Goal: Transaction & Acquisition: Download file/media

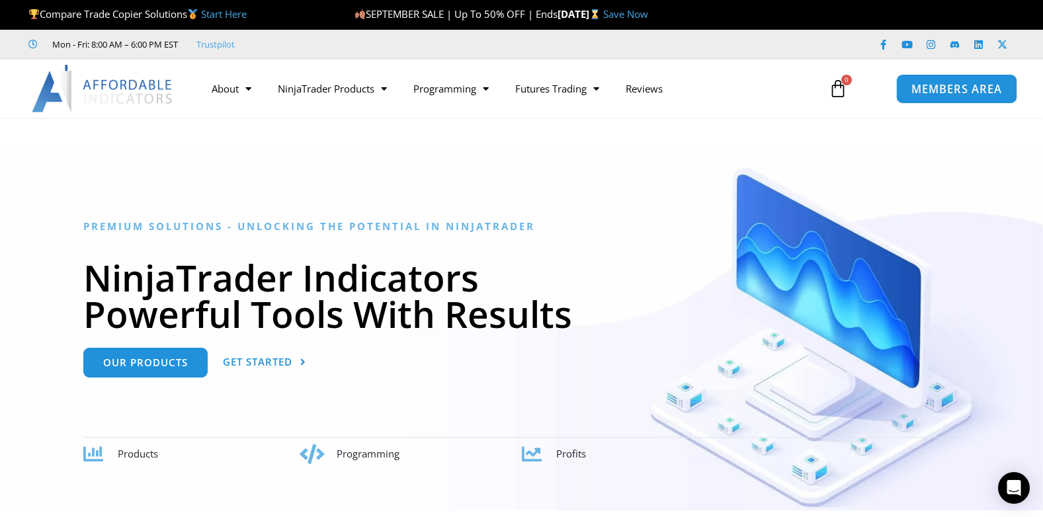
click at [914, 87] on span "MEMBERS AREA" at bounding box center [956, 88] width 91 height 11
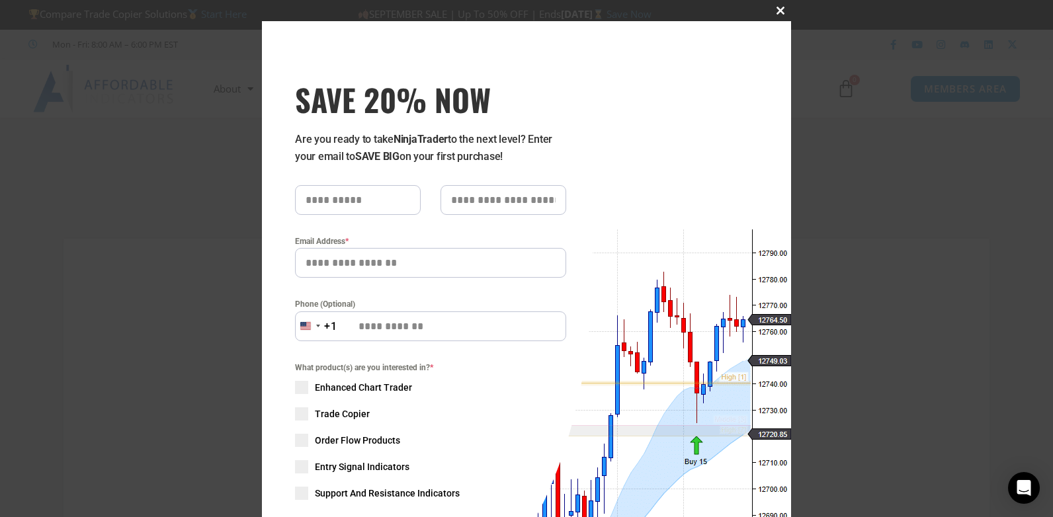
click at [772, 13] on span "SAVE 20% NOW popup" at bounding box center [780, 11] width 21 height 8
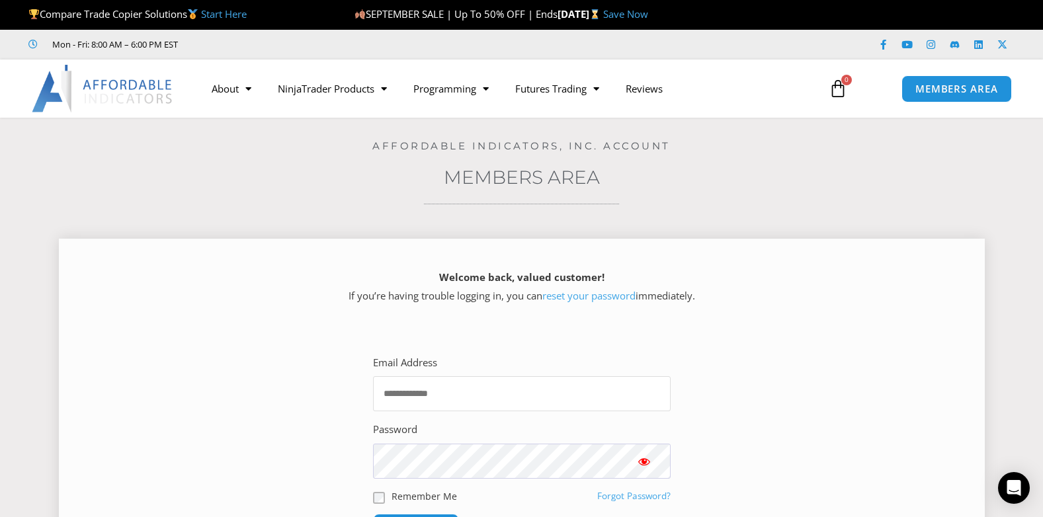
drag, startPoint x: 1049, startPoint y: 149, endPoint x: 549, endPoint y: 399, distance: 559.2
click at [549, 399] on input "Email Address" at bounding box center [522, 393] width 298 height 35
type input "**********"
click at [649, 462] on span "Show password" at bounding box center [643, 461] width 13 height 13
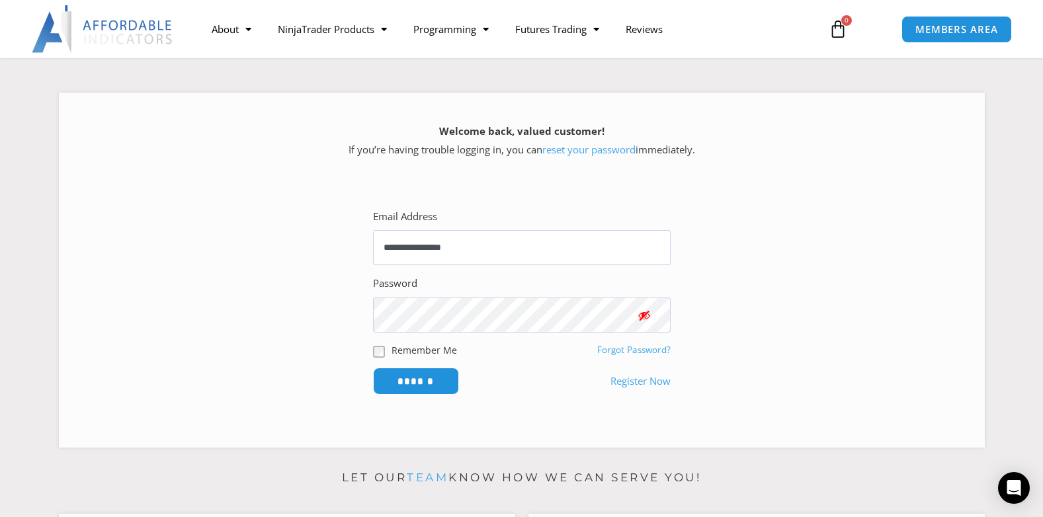
scroll to position [149, 0]
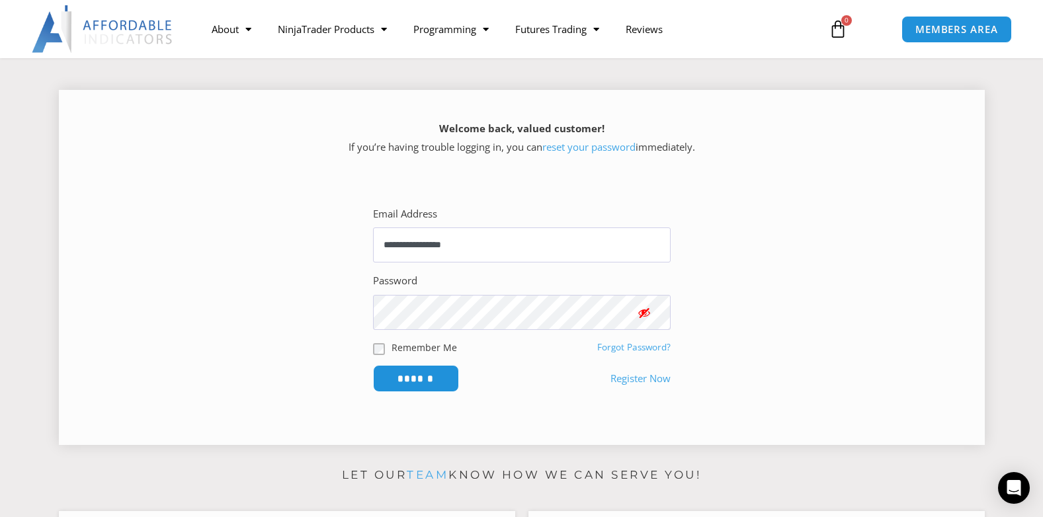
click at [645, 315] on span "Show password" at bounding box center [643, 312] width 13 height 13
click at [432, 376] on input "******" at bounding box center [415, 378] width 91 height 28
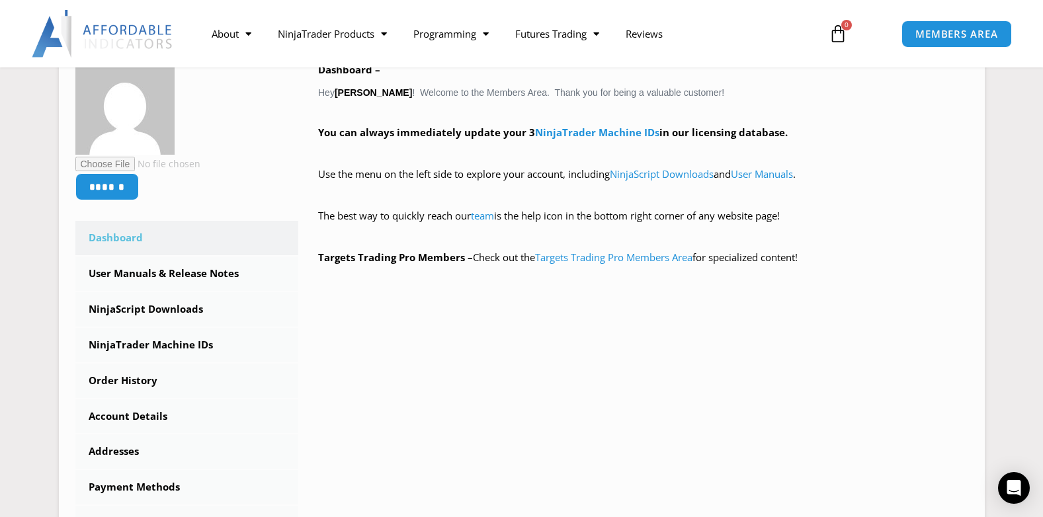
scroll to position [238, 0]
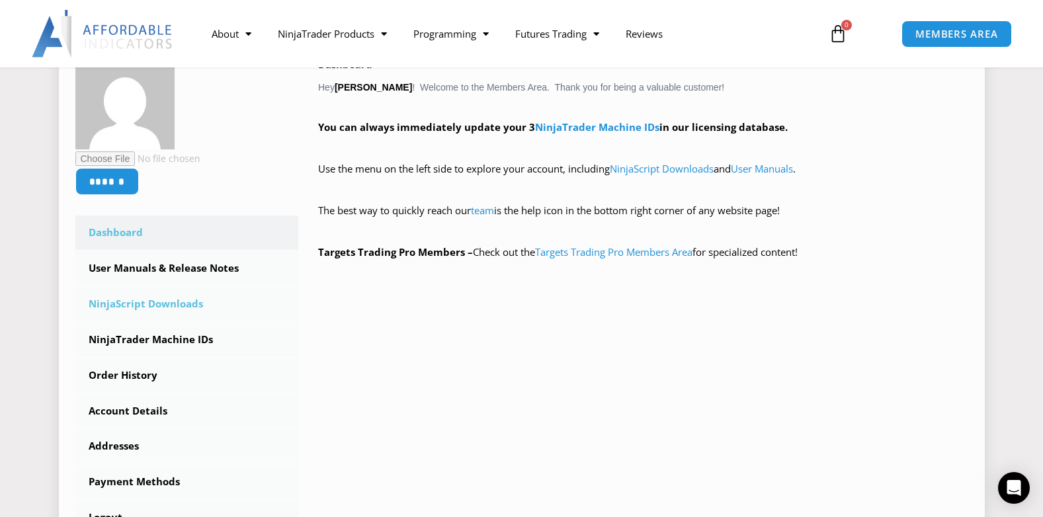
click at [179, 308] on link "NinjaScript Downloads" at bounding box center [187, 304] width 224 height 34
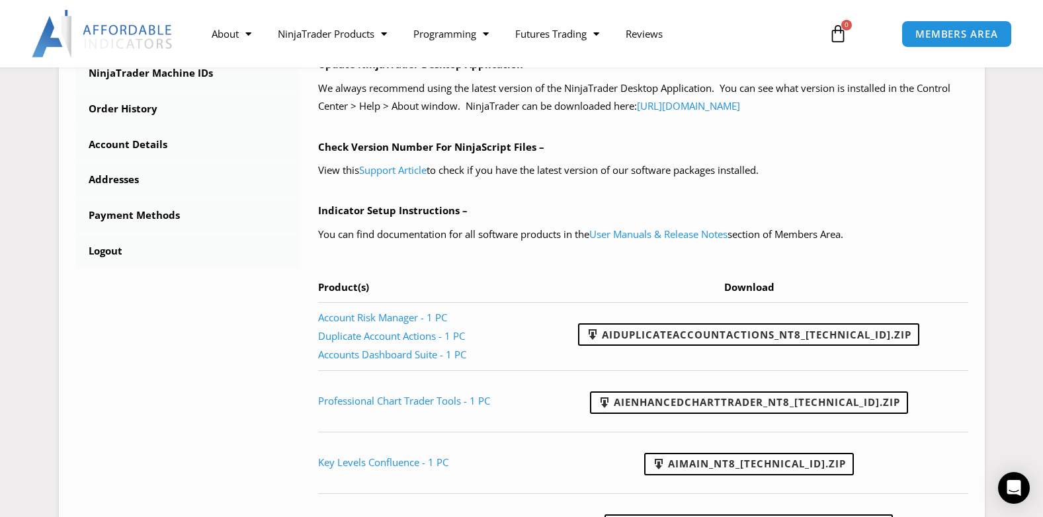
scroll to position [493, 0]
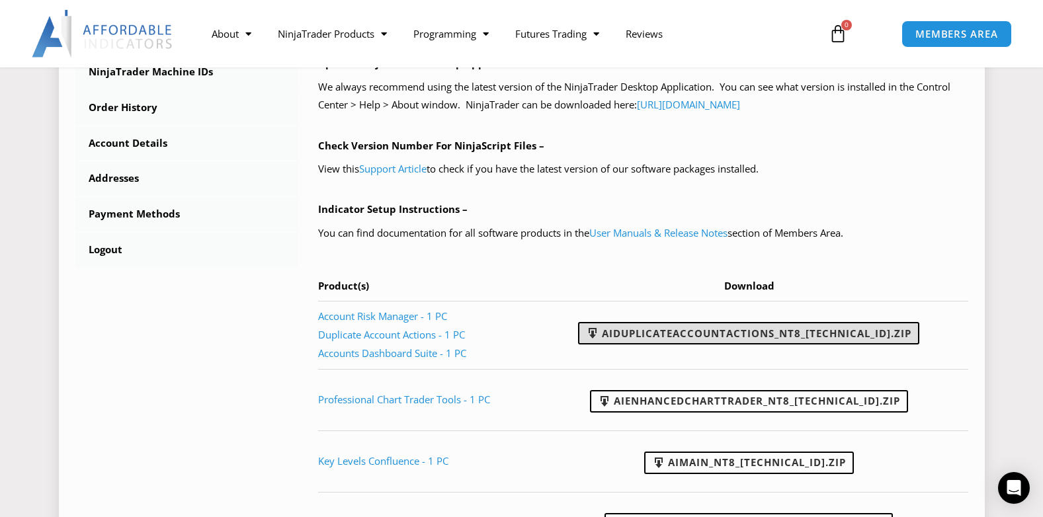
click at [771, 331] on link "AIDuplicateAccountActions_NT8_[TECHNICAL_ID].zip" at bounding box center [748, 333] width 341 height 22
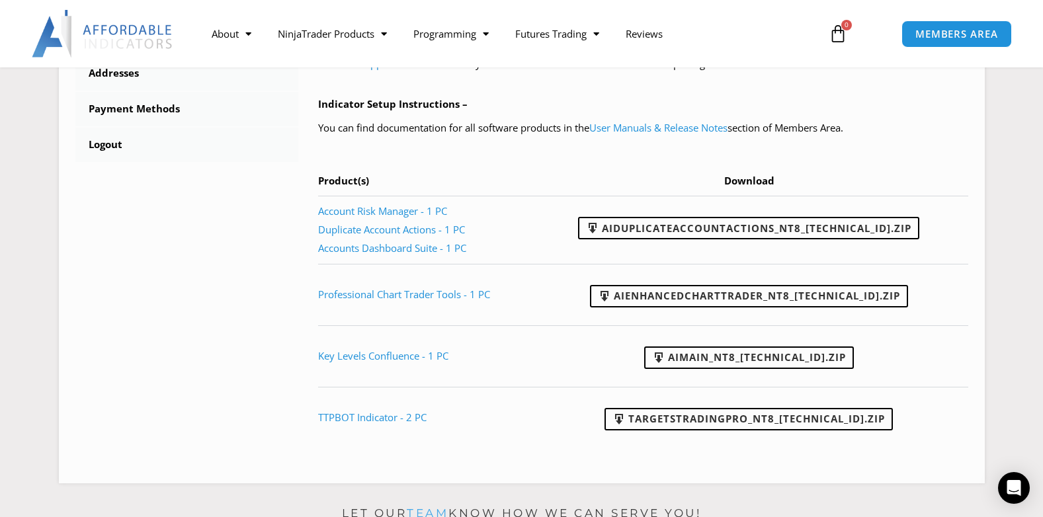
scroll to position [587, 0]
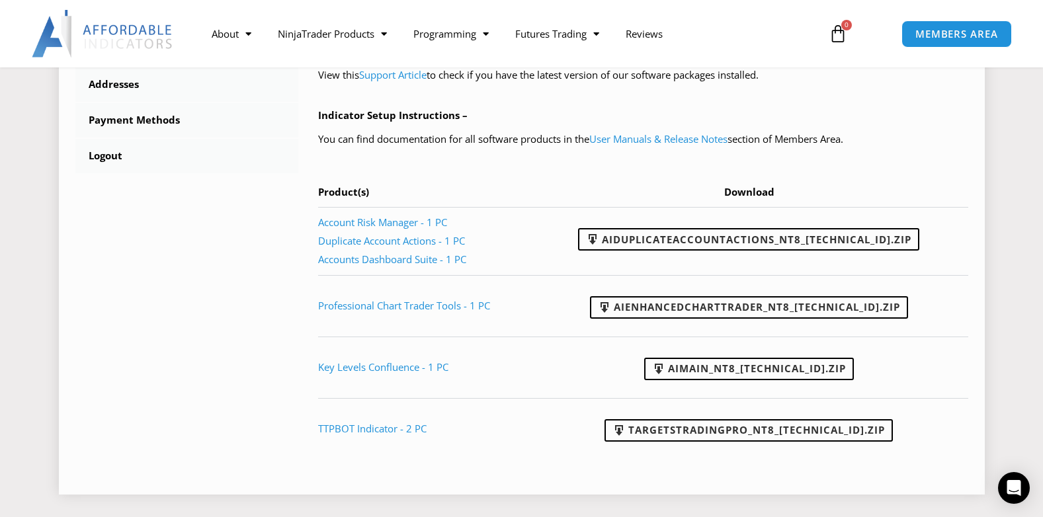
click at [819, 456] on td "TargetsTradingPro_NT8_23.3.6.3.zip" at bounding box center [754, 429] width 428 height 62
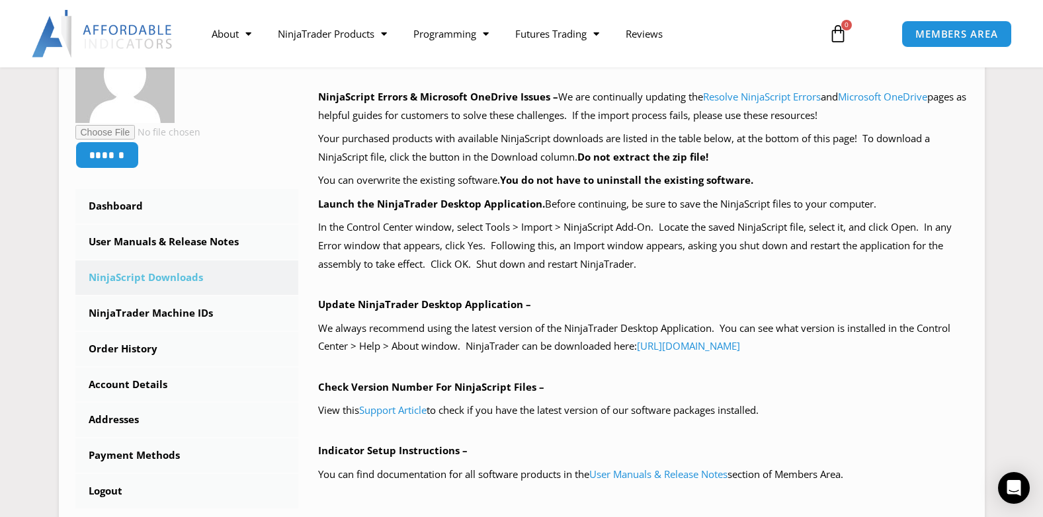
scroll to position [249, 0]
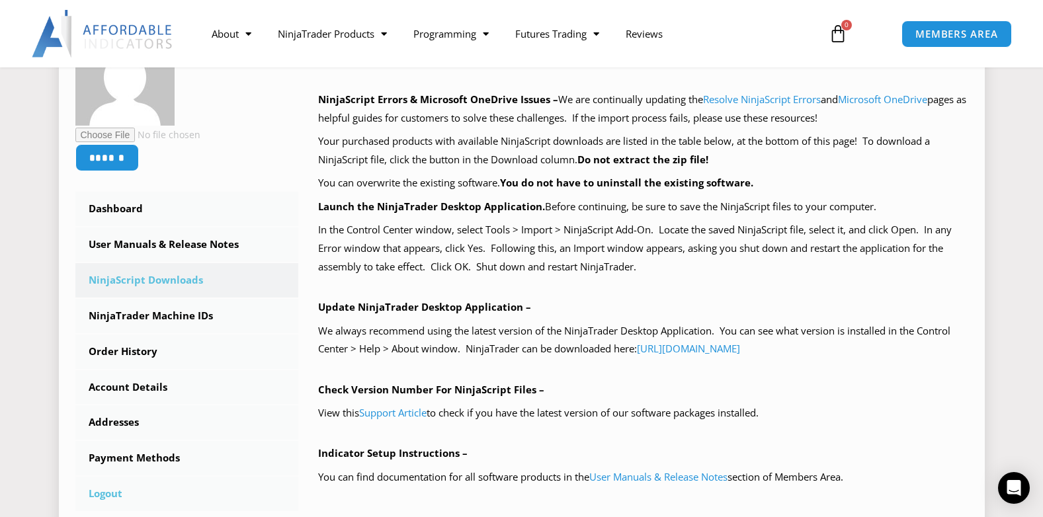
click at [116, 491] on link "Logout" at bounding box center [187, 494] width 224 height 34
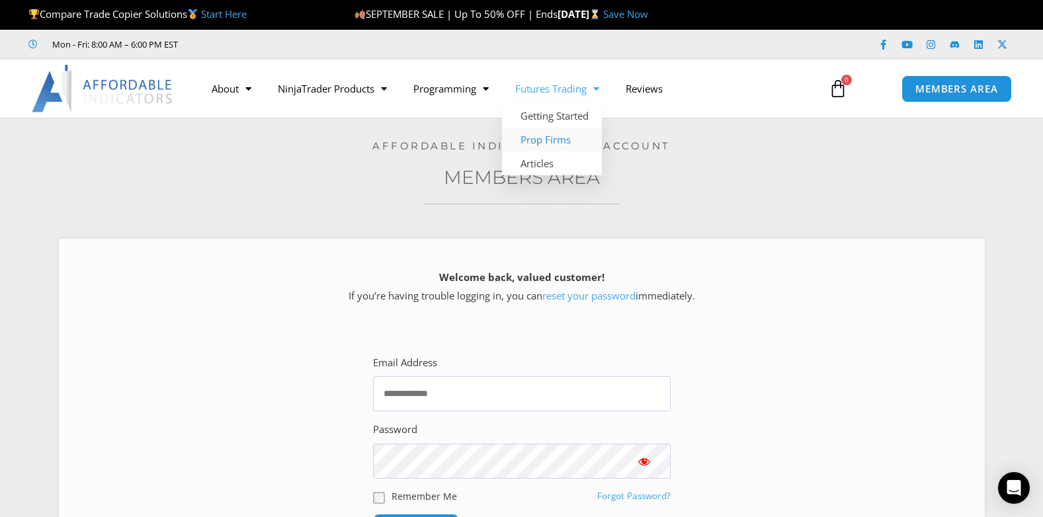
click at [559, 139] on link "Prop Firms" at bounding box center [552, 140] width 100 height 24
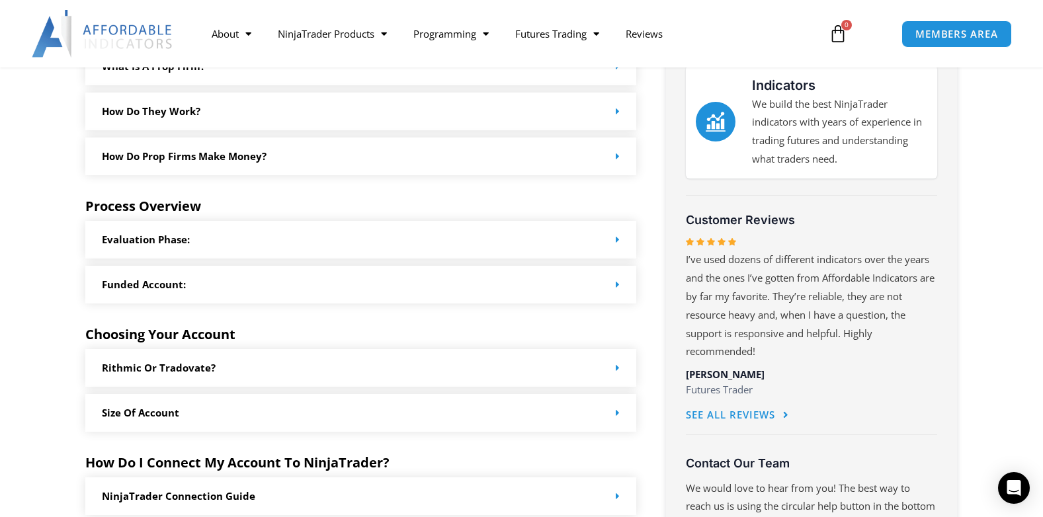
scroll to position [524, 0]
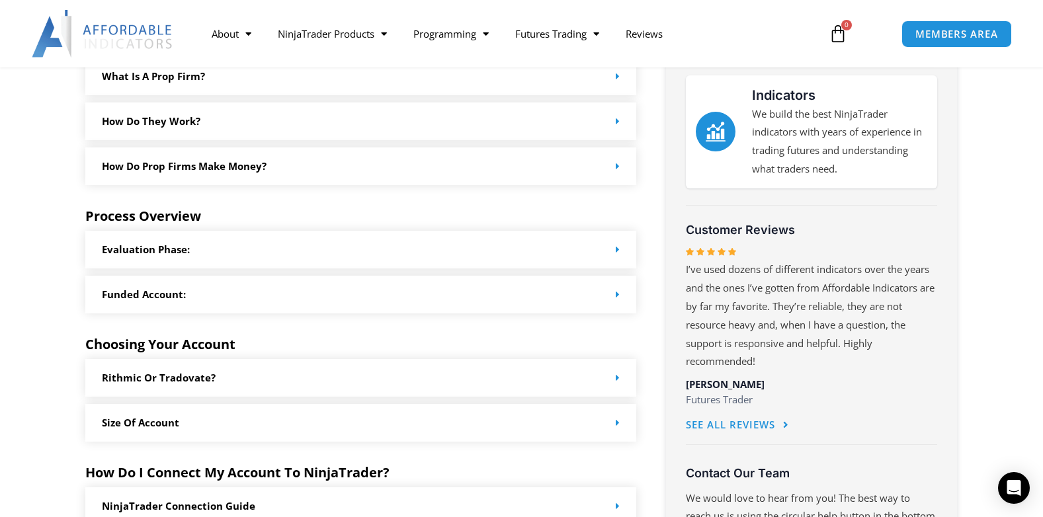
click at [614, 170] on span at bounding box center [615, 166] width 10 height 10
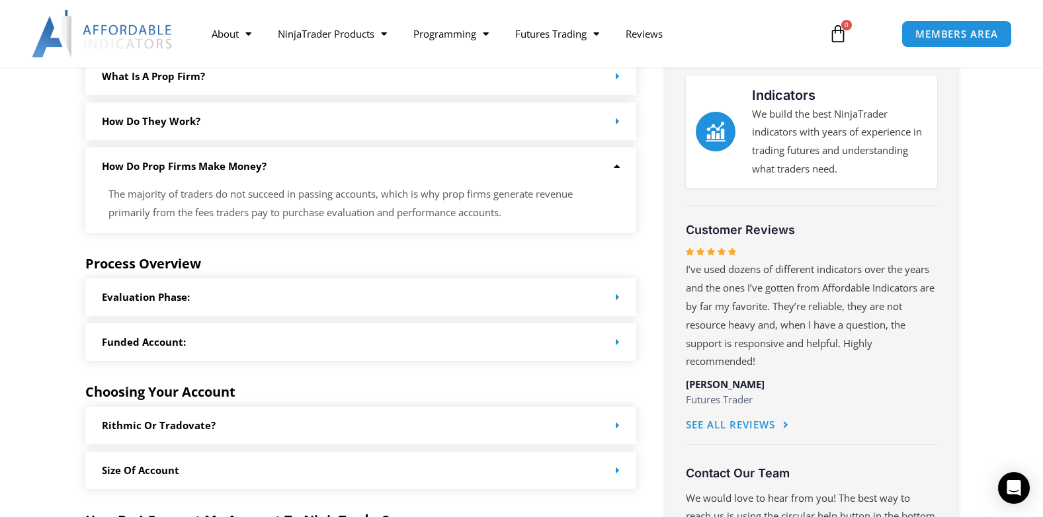
click at [612, 163] on icon at bounding box center [615, 166] width 10 height 10
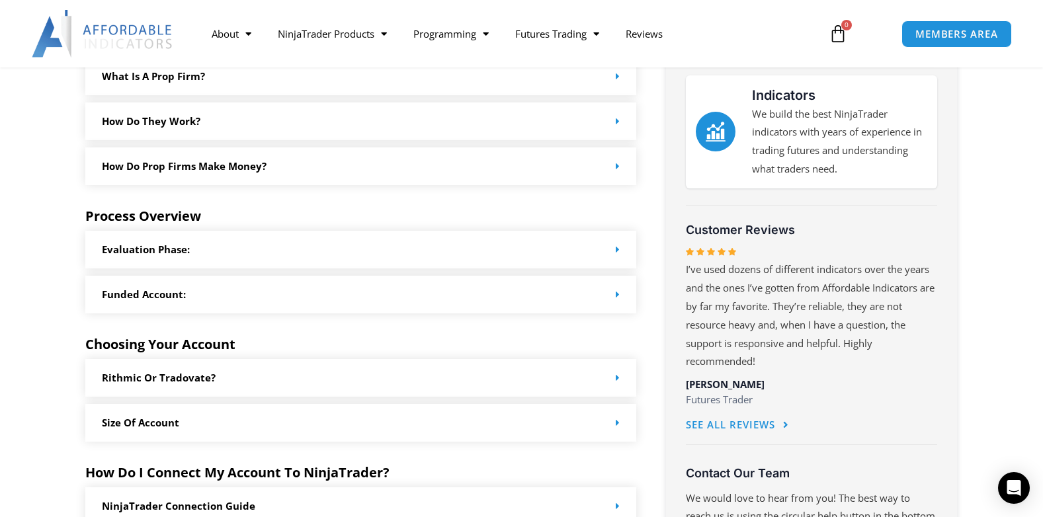
click at [617, 254] on icon at bounding box center [618, 250] width 4 height 10
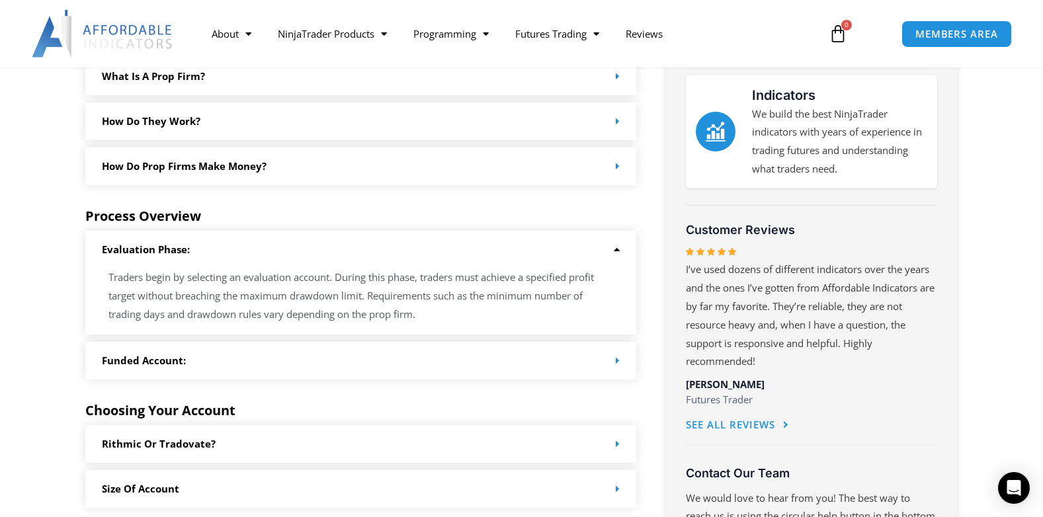
click at [610, 357] on span at bounding box center [615, 361] width 10 height 10
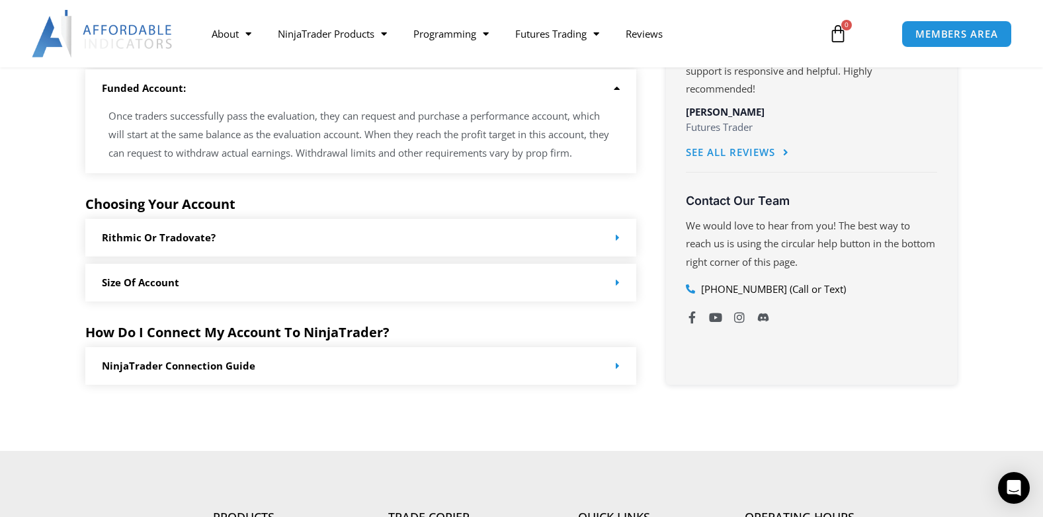
scroll to position [799, 0]
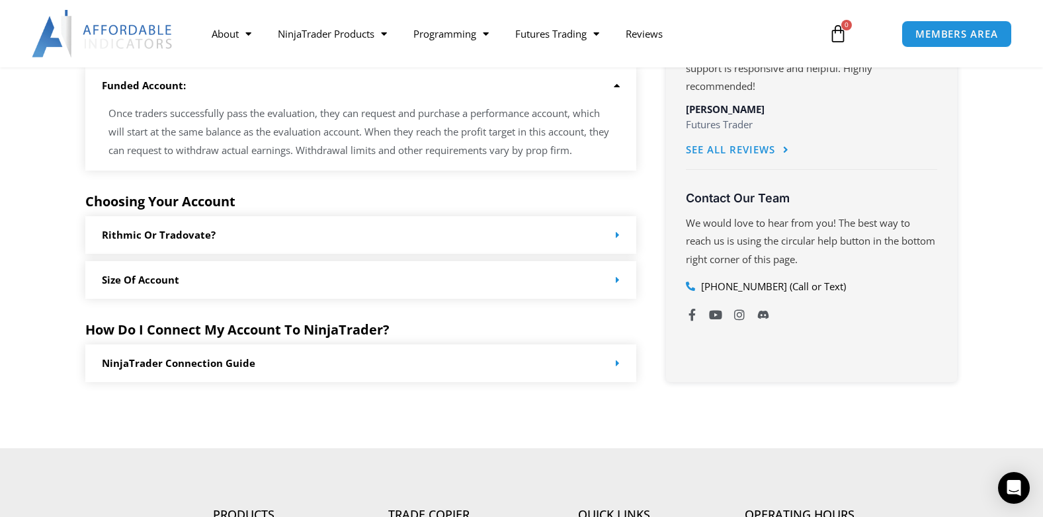
click at [611, 237] on span at bounding box center [615, 235] width 10 height 10
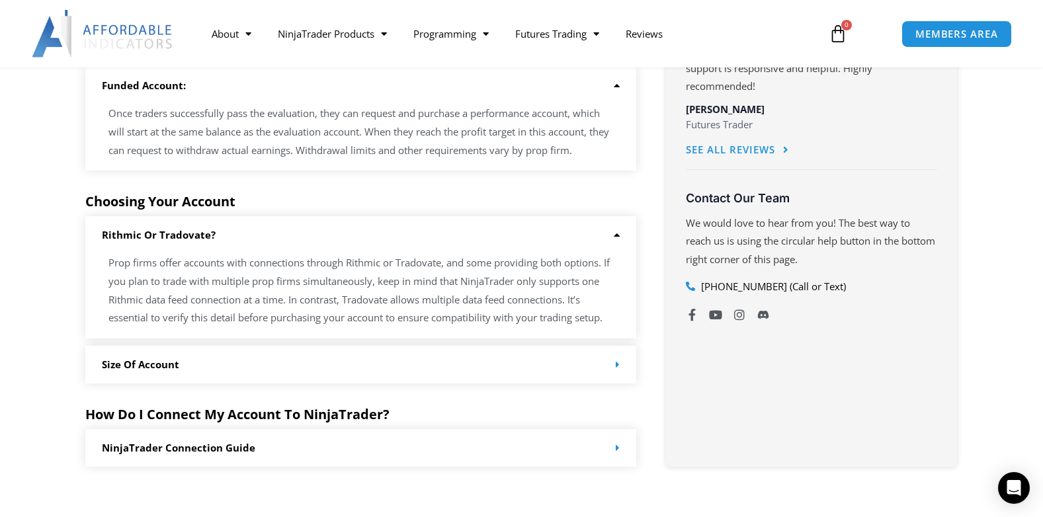
click at [1026, 131] on section "Prop firms, or proprietary trading firms, provide traders with capital to trade…" at bounding box center [521, 9] width 1043 height 1047
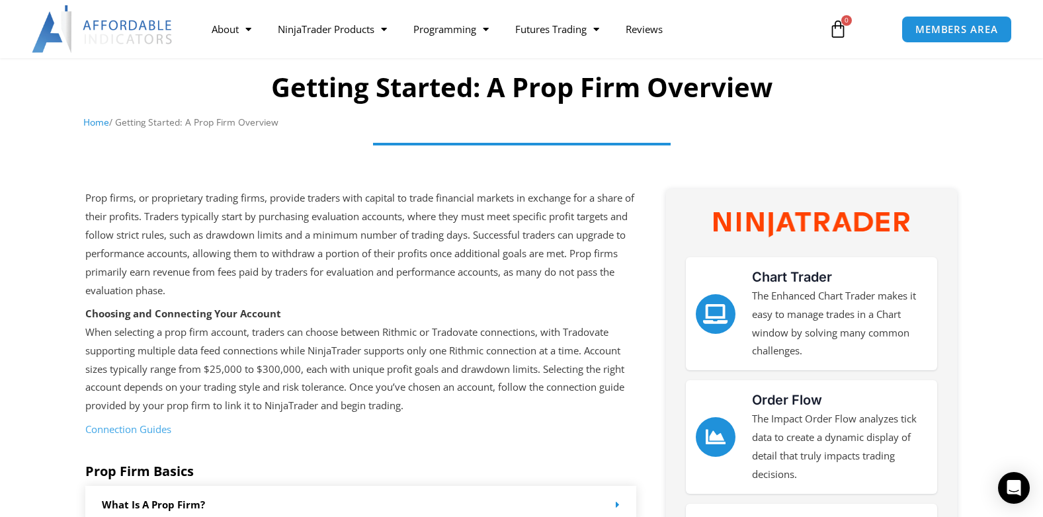
scroll to position [60, 0]
